Goal: Information Seeking & Learning: Learn about a topic

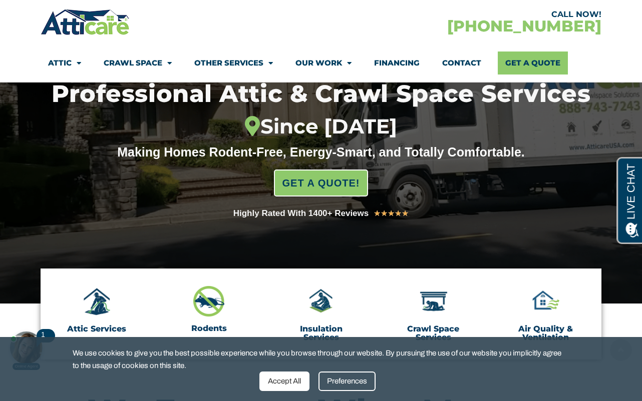
scroll to position [157, 0]
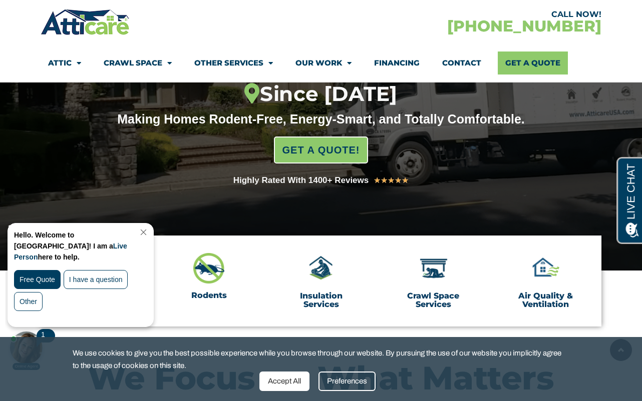
drag, startPoint x: 148, startPoint y: 232, endPoint x: 154, endPoint y: 453, distance: 220.8
click at [148, 232] on link "Close Chat" at bounding box center [143, 233] width 14 height 8
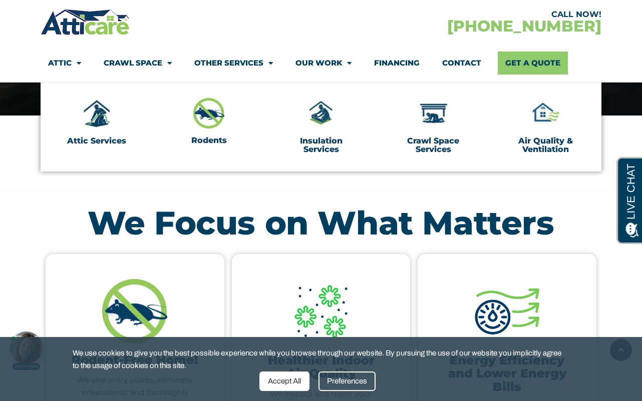
scroll to position [259, 0]
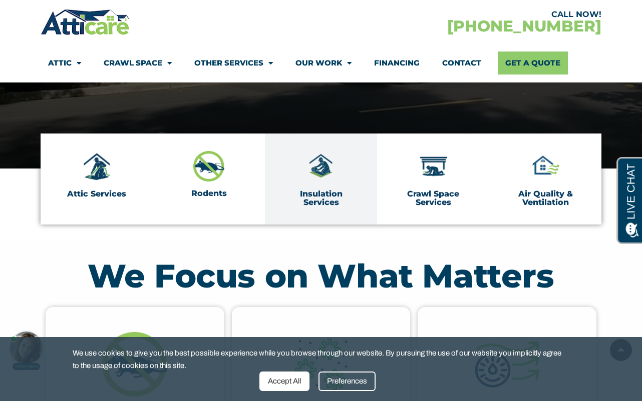
click at [332, 189] on link "Insulation Services" at bounding box center [321, 198] width 43 height 19
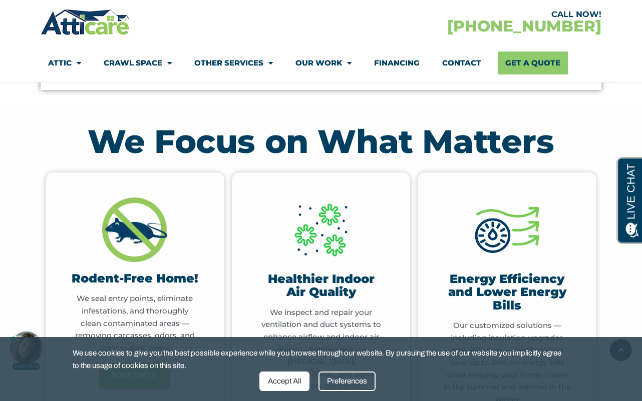
scroll to position [396, 0]
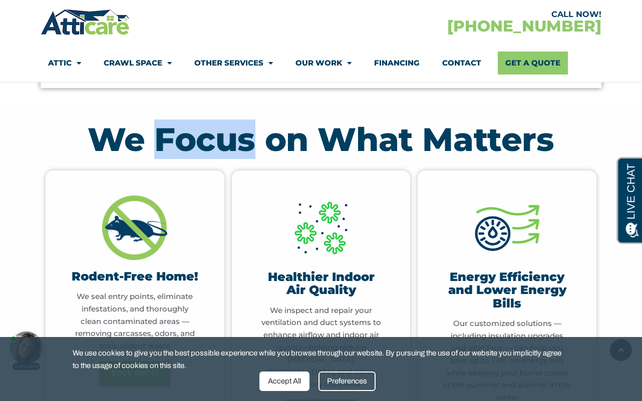
drag, startPoint x: 154, startPoint y: 145, endPoint x: 255, endPoint y: 133, distance: 101.8
click at [255, 133] on h2 "We Focus on What Matters" at bounding box center [321, 139] width 551 height 33
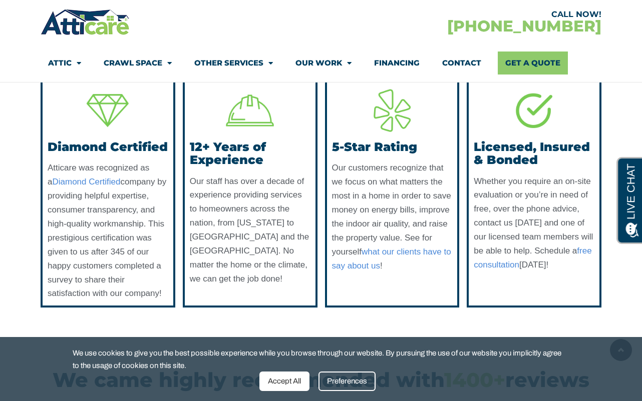
scroll to position [0, 0]
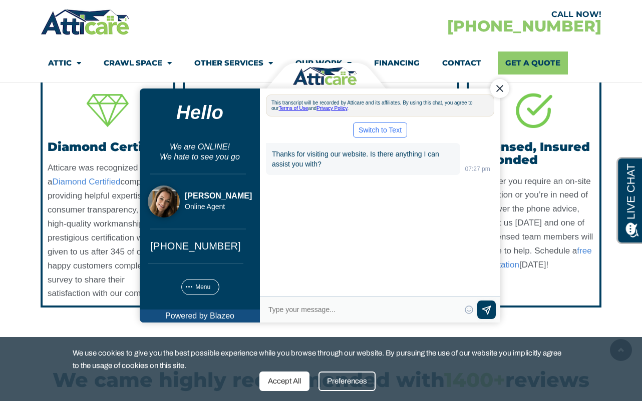
drag, startPoint x: 498, startPoint y: 91, endPoint x: 627, endPoint y: 146, distance: 140.6
click at [498, 91] on div "Close Chat" at bounding box center [499, 88] width 19 height 19
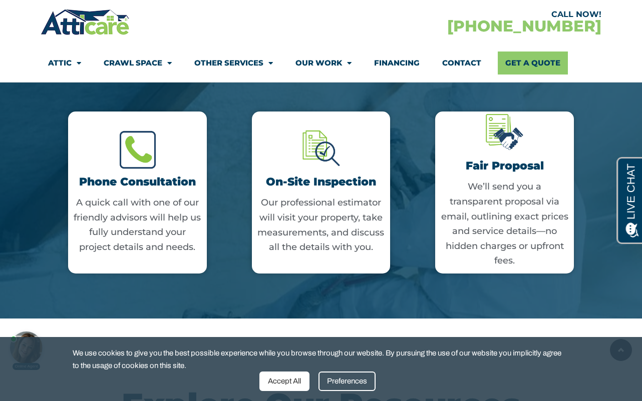
scroll to position [1924, 0]
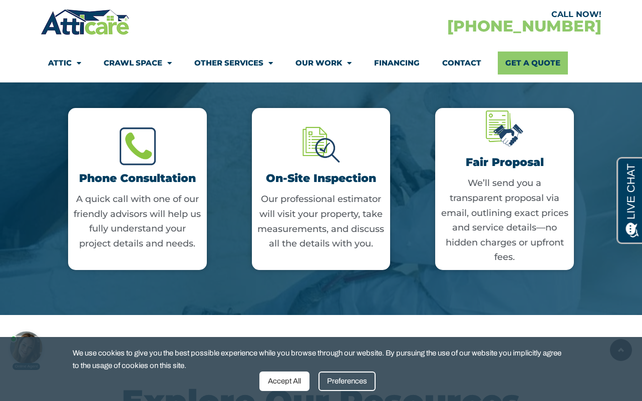
click at [347, 226] on p "Our professional estimator will visit your property, take measurements, and dis…" at bounding box center [321, 221] width 129 height 59
click at [355, 246] on p "Our professional estimator will visit your property, take measurements, and dis…" at bounding box center [321, 221] width 129 height 59
click at [361, 251] on p "Our professional estimator will visit your property, take measurements, and dis…" at bounding box center [321, 221] width 129 height 59
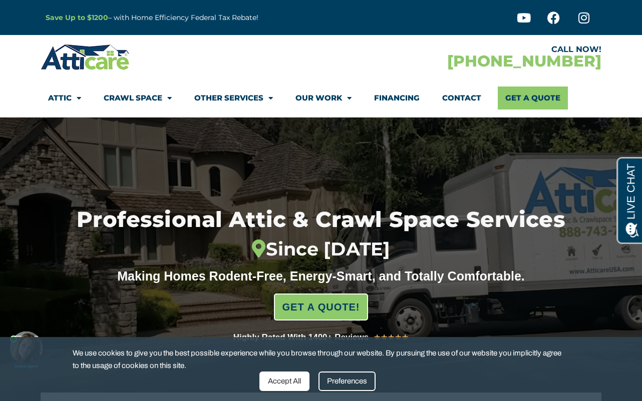
scroll to position [0, 0]
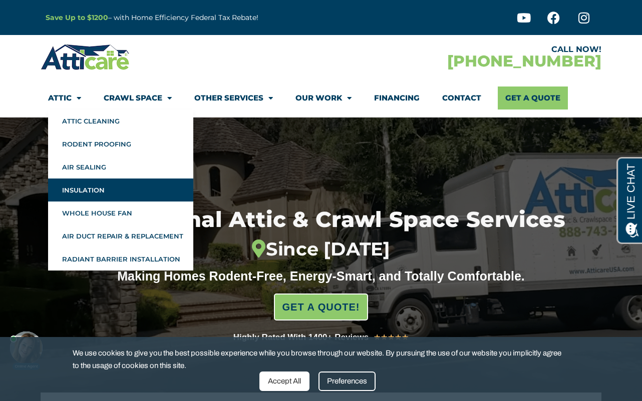
click at [135, 195] on link "Insulation" at bounding box center [120, 190] width 145 height 23
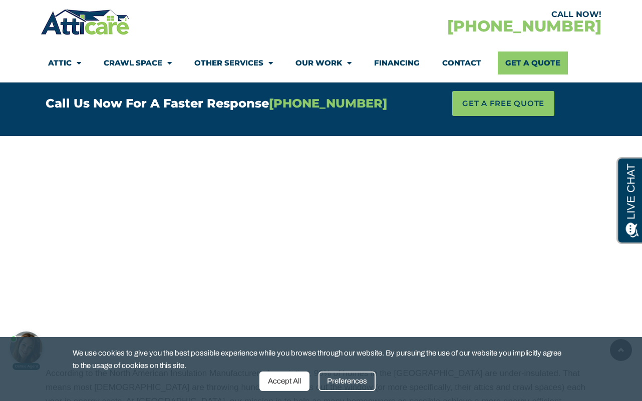
scroll to position [646, 0]
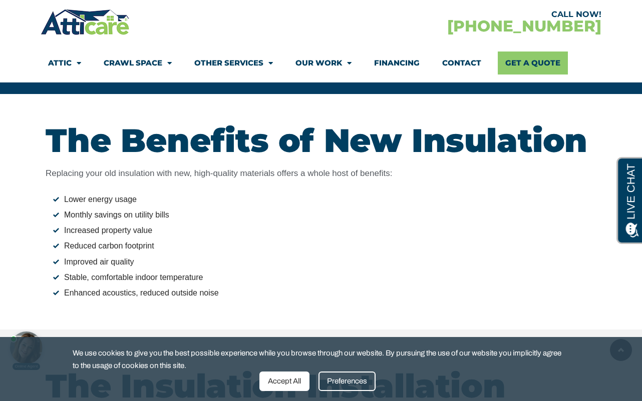
scroll to position [2097, 0]
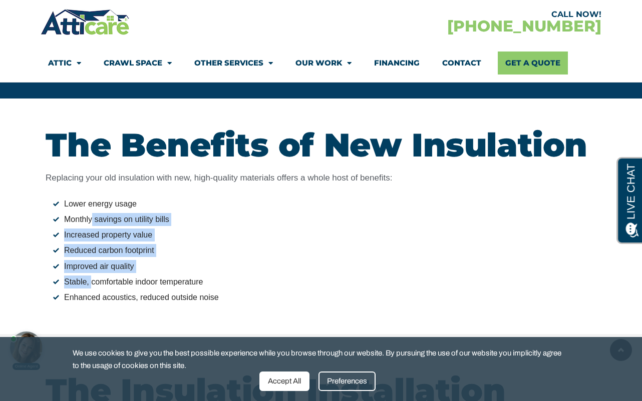
drag, startPoint x: 93, startPoint y: 204, endPoint x: 92, endPoint y: 263, distance: 59.6
click at [92, 263] on ul "Lower energy usage Monthly savings on utility bills Increased property value Re…" at bounding box center [321, 251] width 551 height 107
click at [92, 276] on li "Stable, comfortable indoor temperature" at bounding box center [324, 282] width 543 height 13
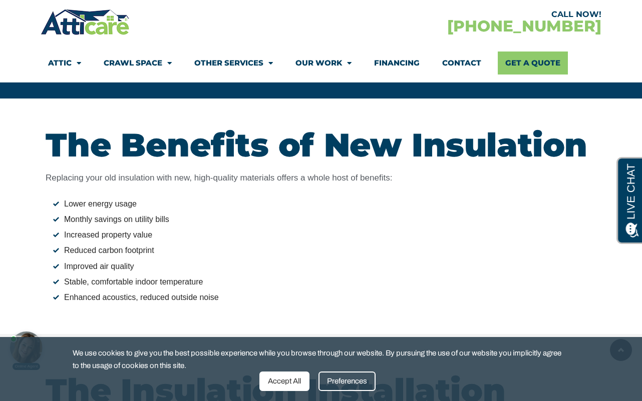
click at [128, 291] on li "Enhanced acoustics, reduced outside noise" at bounding box center [324, 297] width 543 height 13
